Goal: Transaction & Acquisition: Purchase product/service

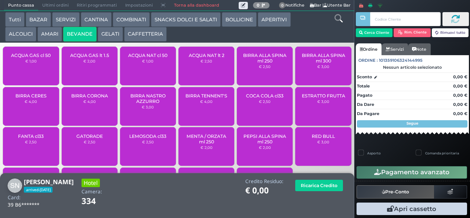
click at [142, 73] on div "ACQUA NAT cl 50 € 1,00" at bounding box center [148, 66] width 56 height 39
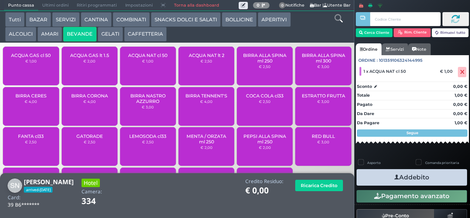
click at [142, 63] on small "€ 1,00" at bounding box center [147, 61] width 11 height 4
click at [383, 173] on button "Addebito" at bounding box center [411, 177] width 110 height 17
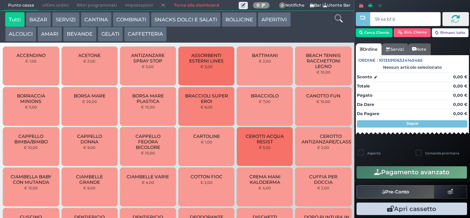
type input "59 ea bf b9"
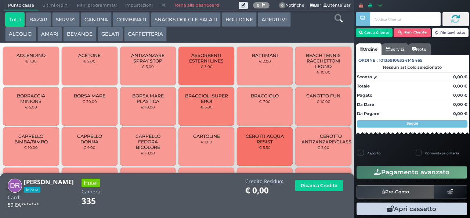
click at [73, 39] on button "BEVANDE" at bounding box center [79, 34] width 33 height 15
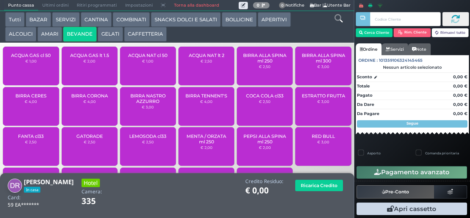
click at [137, 58] on span "ACQUA NAT cl 50" at bounding box center [147, 55] width 39 height 6
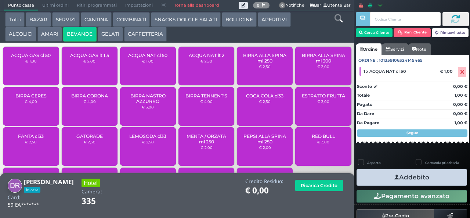
click at [24, 69] on div "ACQUA GAS cl 50 € 1,00" at bounding box center [31, 66] width 56 height 39
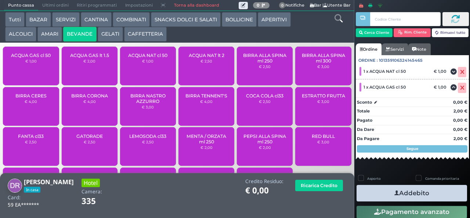
click at [384, 195] on button "Addebito" at bounding box center [411, 193] width 110 height 17
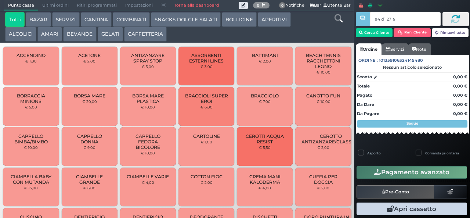
type input "a4 d1 27 af"
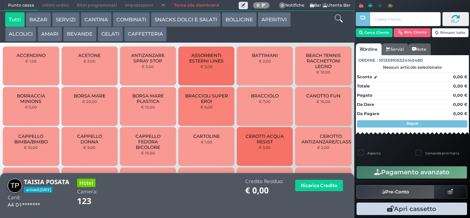
click at [73, 37] on button "BEVANDE" at bounding box center [79, 34] width 33 height 15
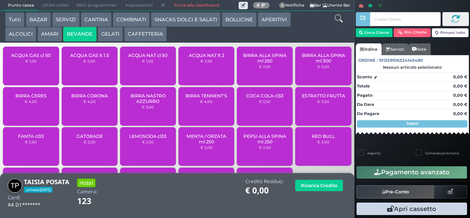
click at [166, 21] on button "SNACKS DOLCI E SALATI" at bounding box center [186, 19] width 70 height 15
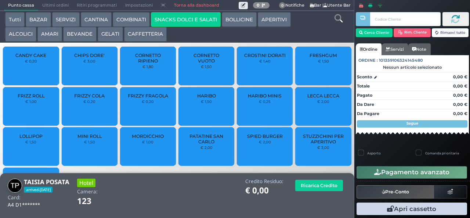
click at [202, 144] on span "PATATINE SAN CARLO" at bounding box center [207, 138] width 44 height 11
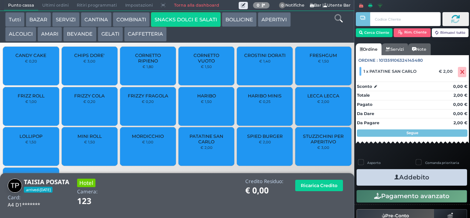
click at [108, 35] on button "GELATI" at bounding box center [110, 34] width 25 height 15
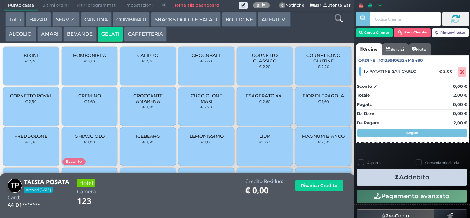
click at [250, 64] on span "CORNETTO CLASSICO" at bounding box center [265, 57] width 44 height 11
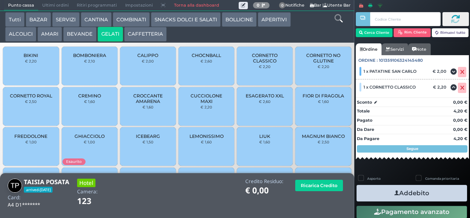
click at [385, 188] on button "Addebito" at bounding box center [411, 193] width 110 height 17
